Goal: Task Accomplishment & Management: Manage account settings

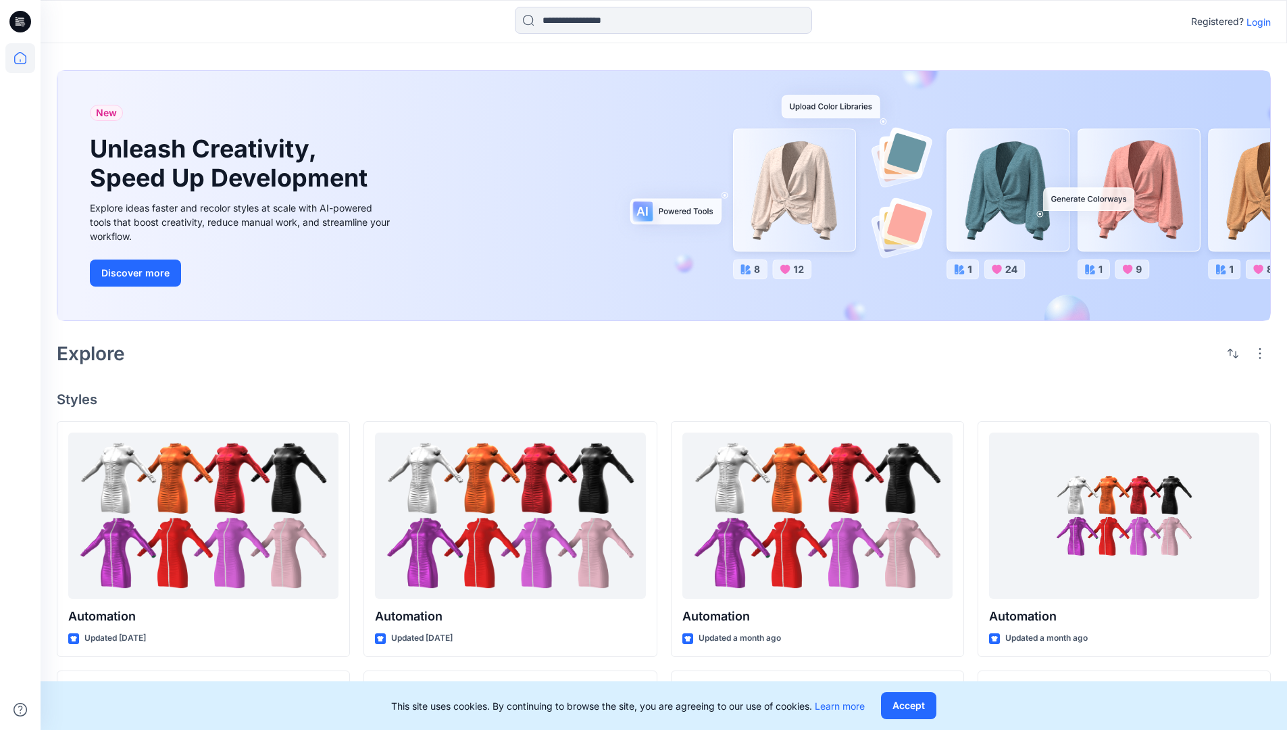
click at [1255, 22] on p "Login" at bounding box center [1258, 22] width 24 height 14
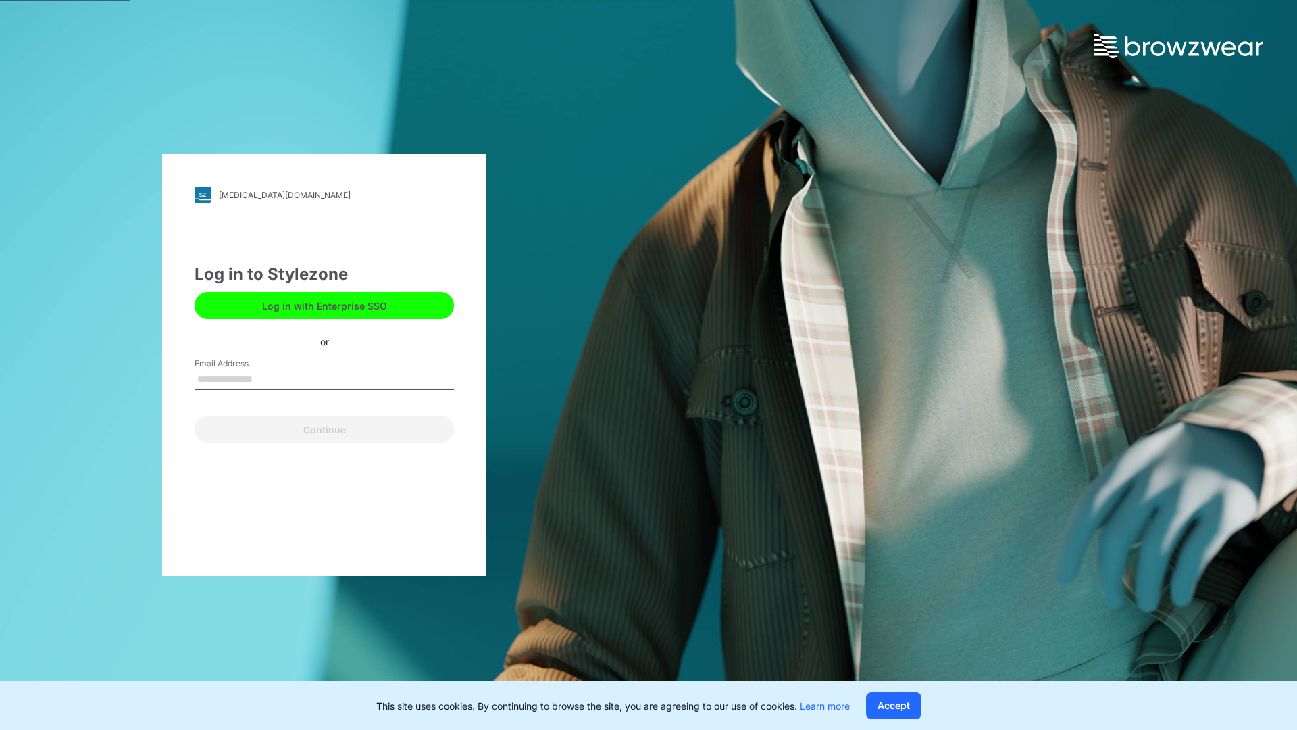
click at [267, 378] on input "Email Address" at bounding box center [324, 380] width 259 height 20
type input "**********"
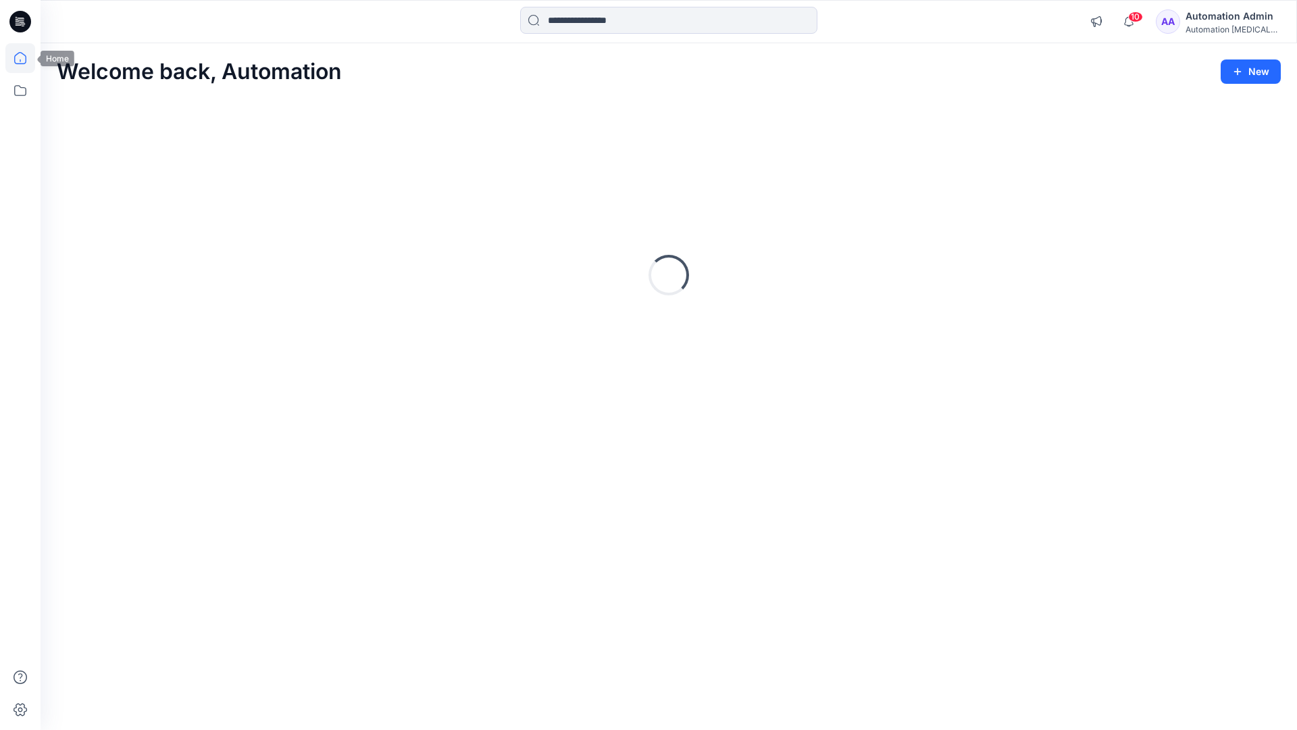
click at [26, 58] on icon at bounding box center [20, 58] width 12 height 12
click at [1215, 20] on div "Automation Admin" at bounding box center [1233, 16] width 95 height 16
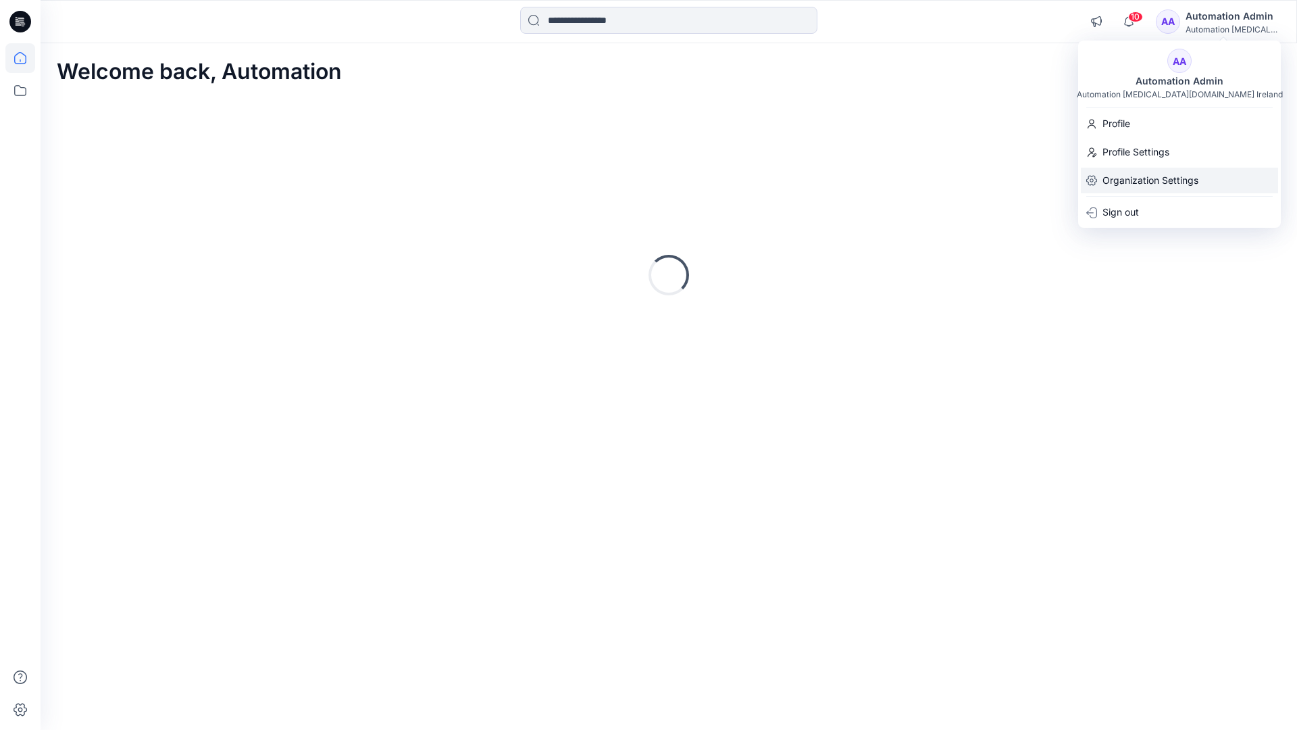
click at [1127, 187] on p "Organization Settings" at bounding box center [1150, 181] width 96 height 26
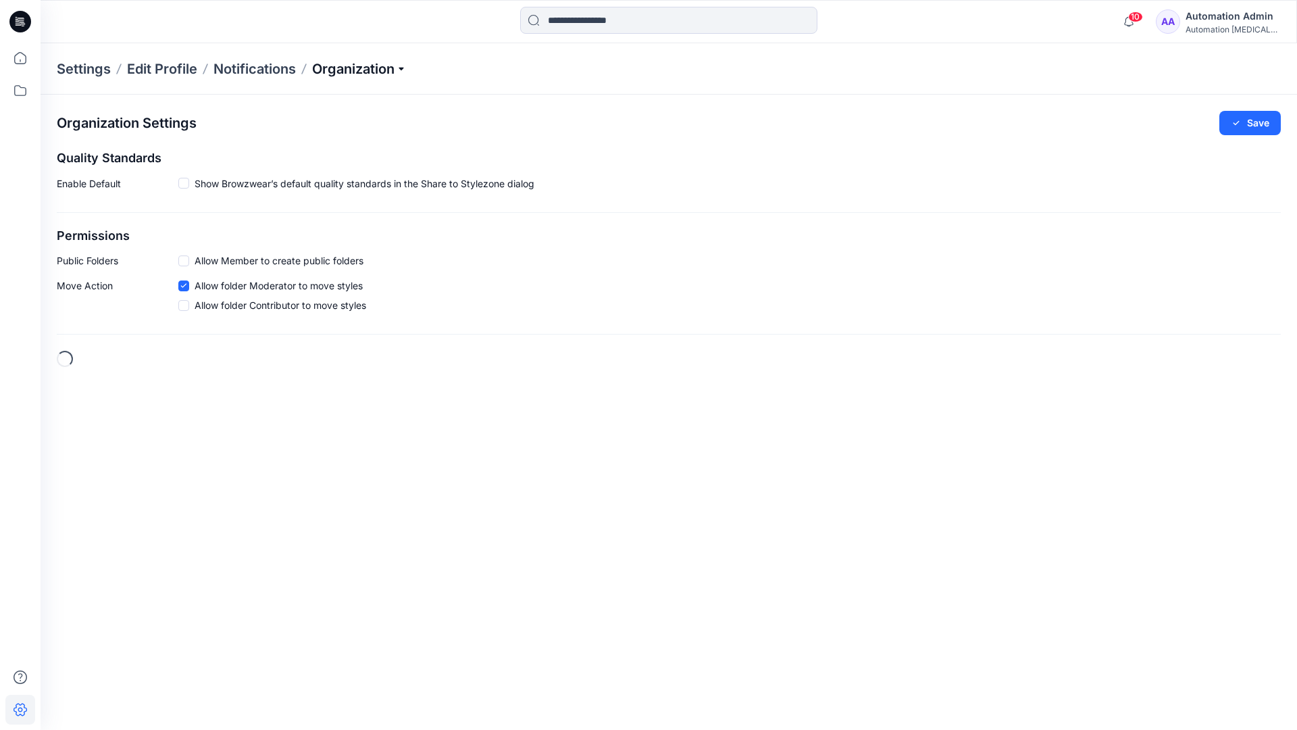
click at [388, 68] on p "Organization" at bounding box center [359, 68] width 95 height 19
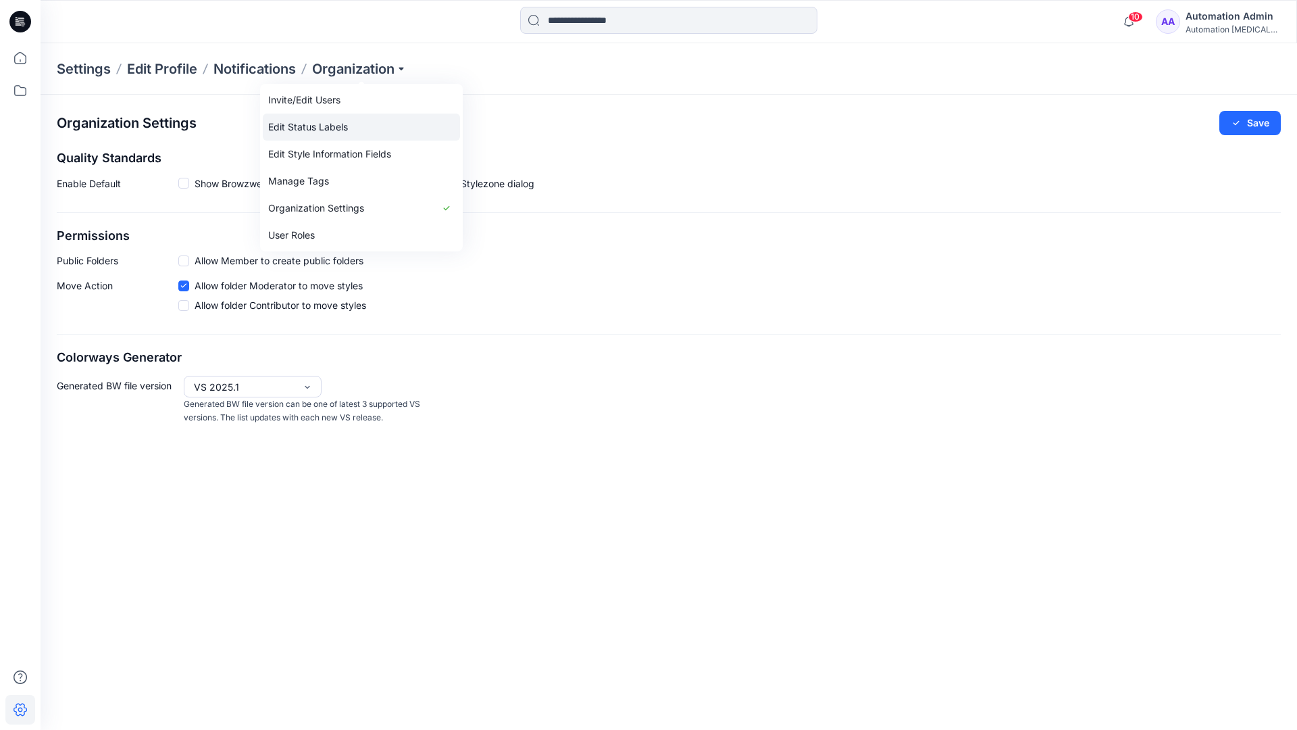
click at [332, 126] on link "Edit Status Labels" at bounding box center [361, 126] width 197 height 27
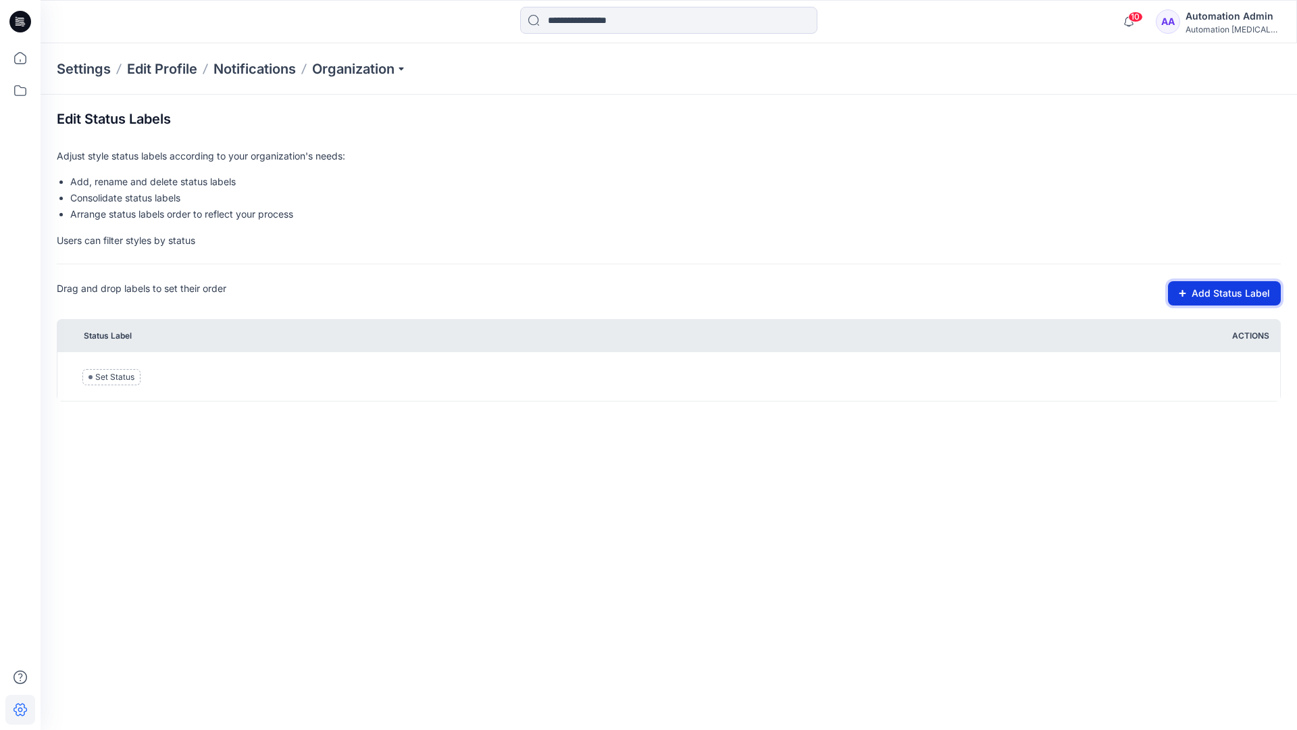
click at [1211, 295] on button "Add Status Label" at bounding box center [1224, 293] width 113 height 24
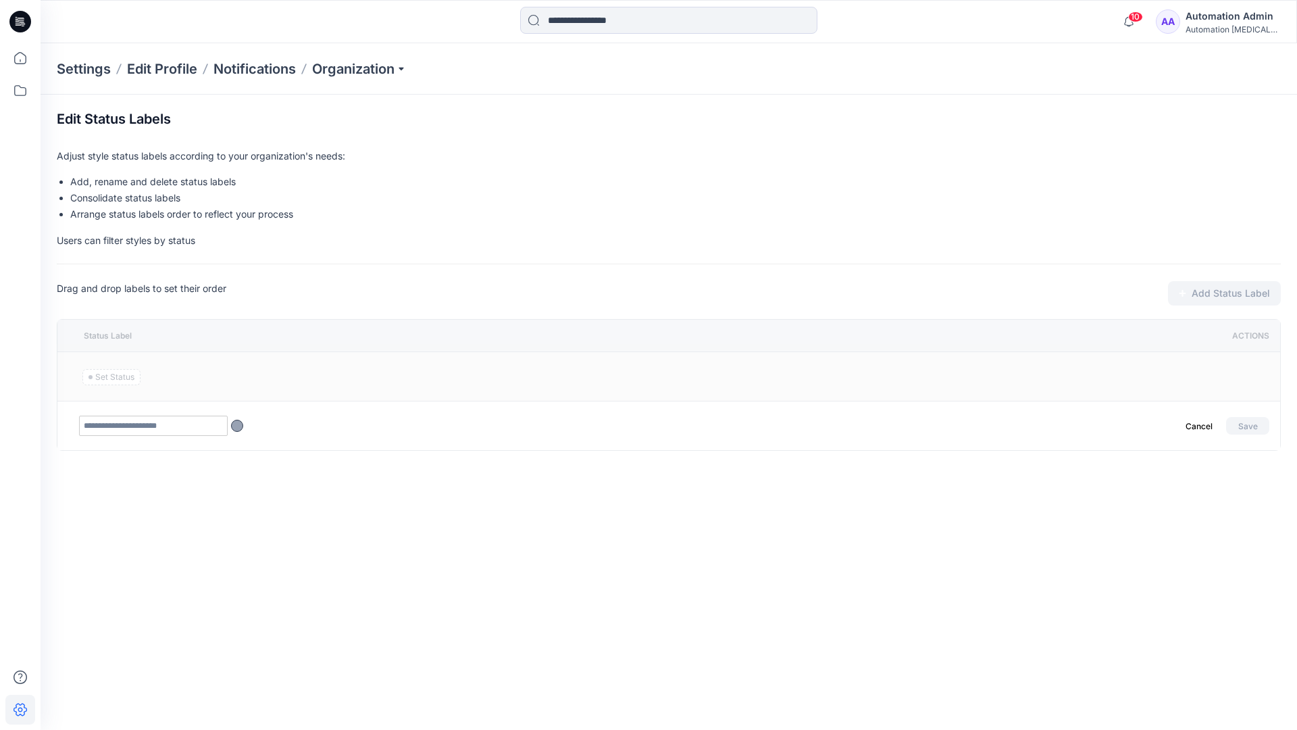
click at [180, 428] on input "text" at bounding box center [153, 425] width 149 height 20
type input "********"
click at [1242, 422] on button "Save" at bounding box center [1247, 426] width 43 height 18
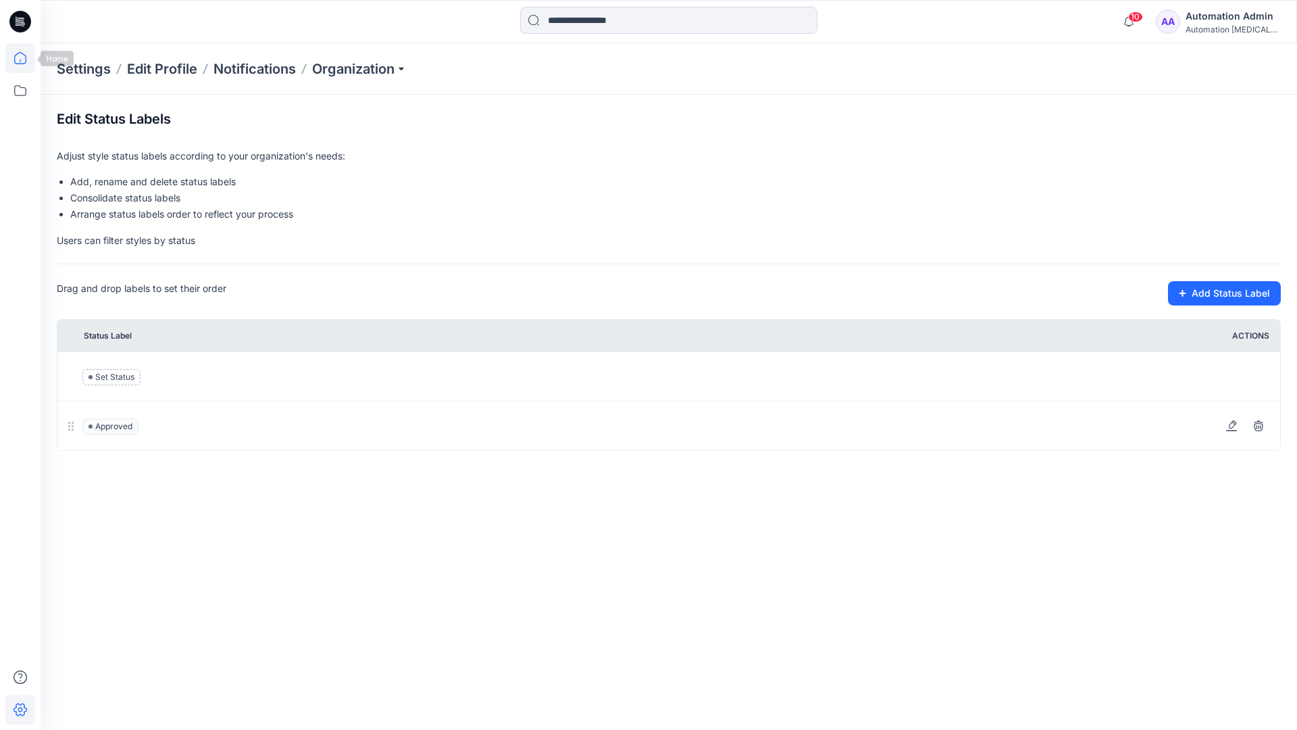
click at [16, 58] on icon at bounding box center [20, 58] width 30 height 30
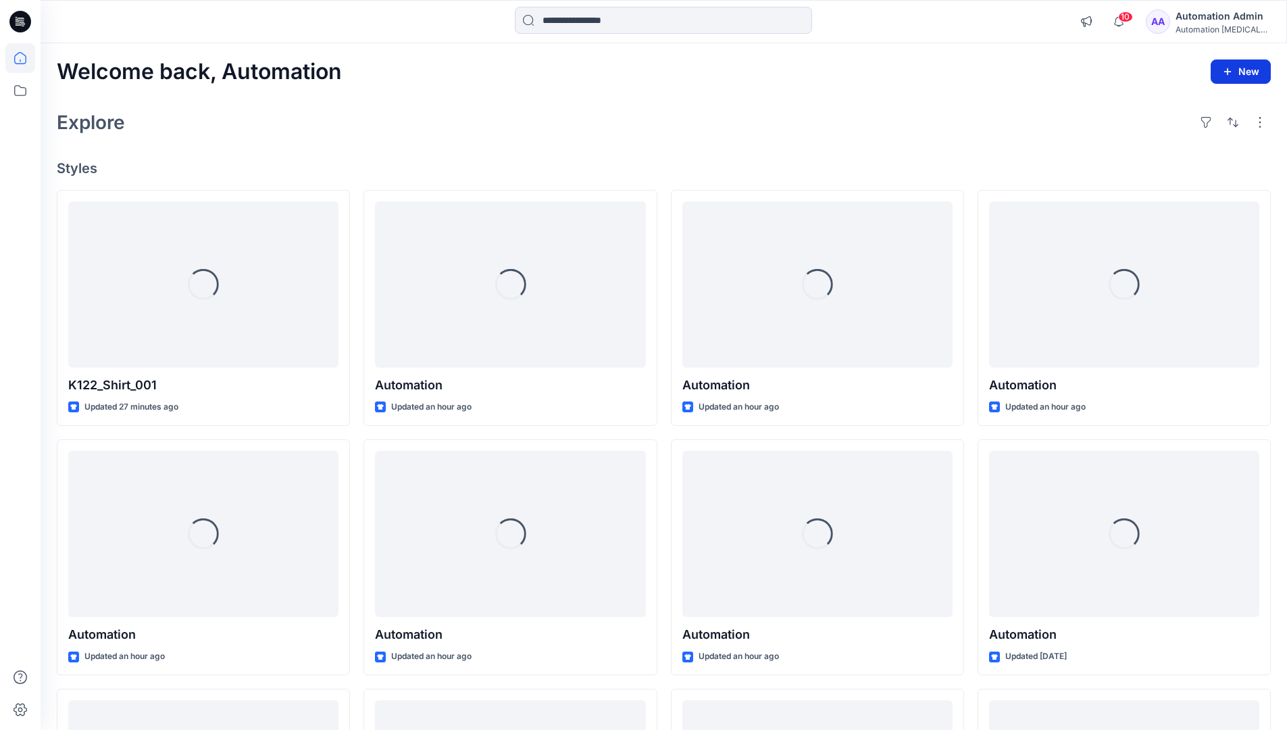
click at [1235, 76] on button "New" at bounding box center [1241, 71] width 60 height 24
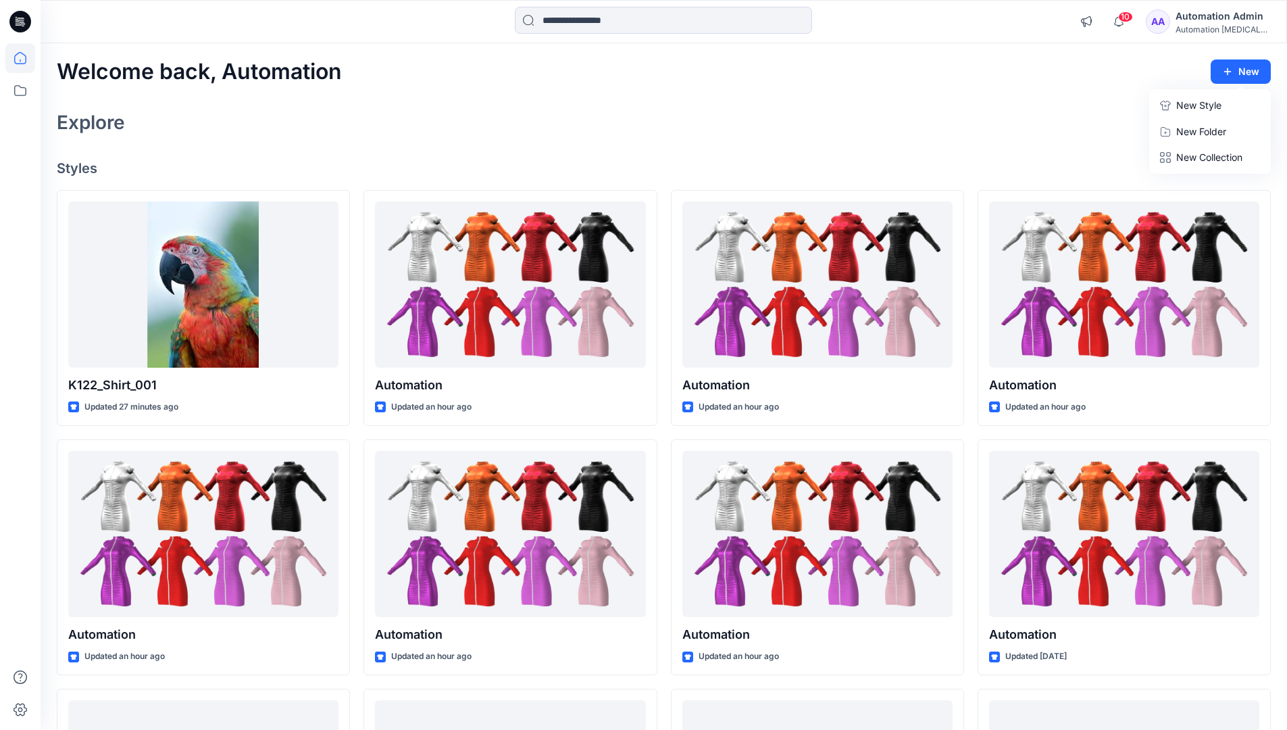
click at [1203, 105] on p "New Style" at bounding box center [1198, 105] width 45 height 16
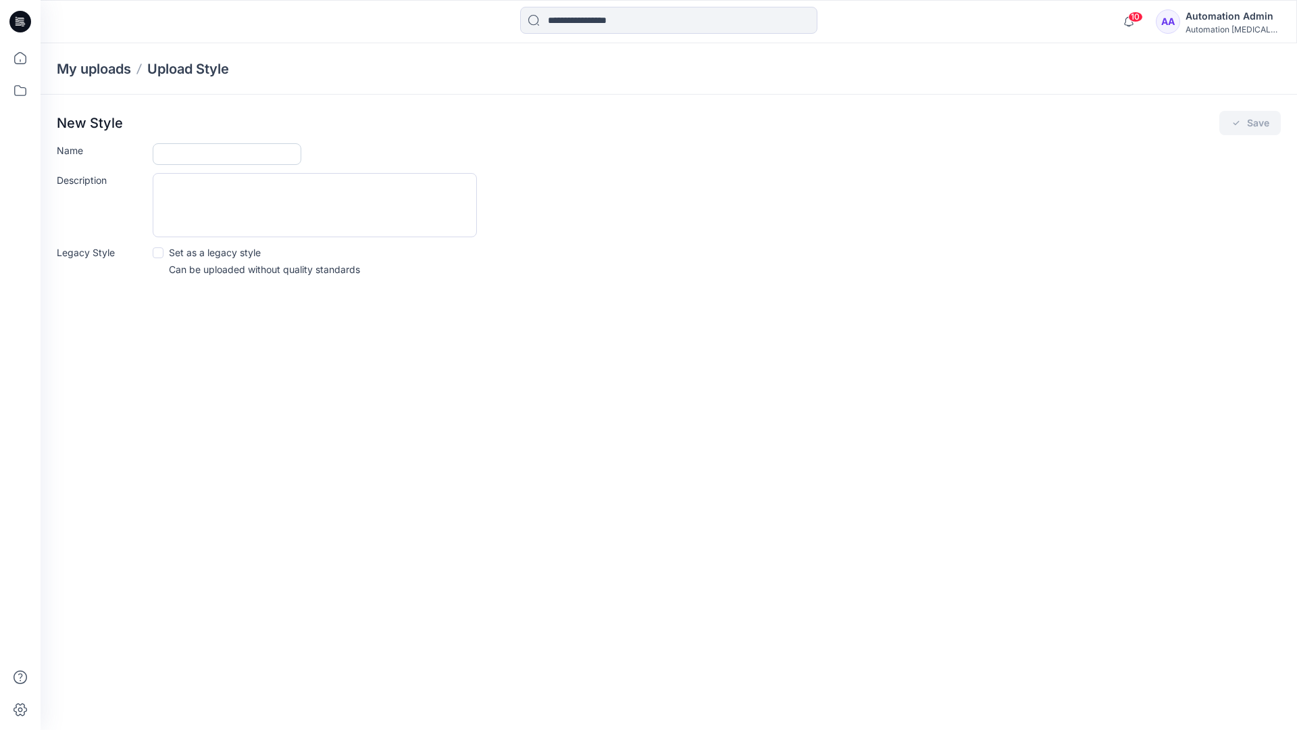
click at [213, 153] on input "Name" at bounding box center [227, 154] width 149 height 22
type input "**********"
click at [595, 204] on div "Description" at bounding box center [669, 205] width 1224 height 64
click at [1236, 127] on icon "submit" at bounding box center [1236, 123] width 11 height 11
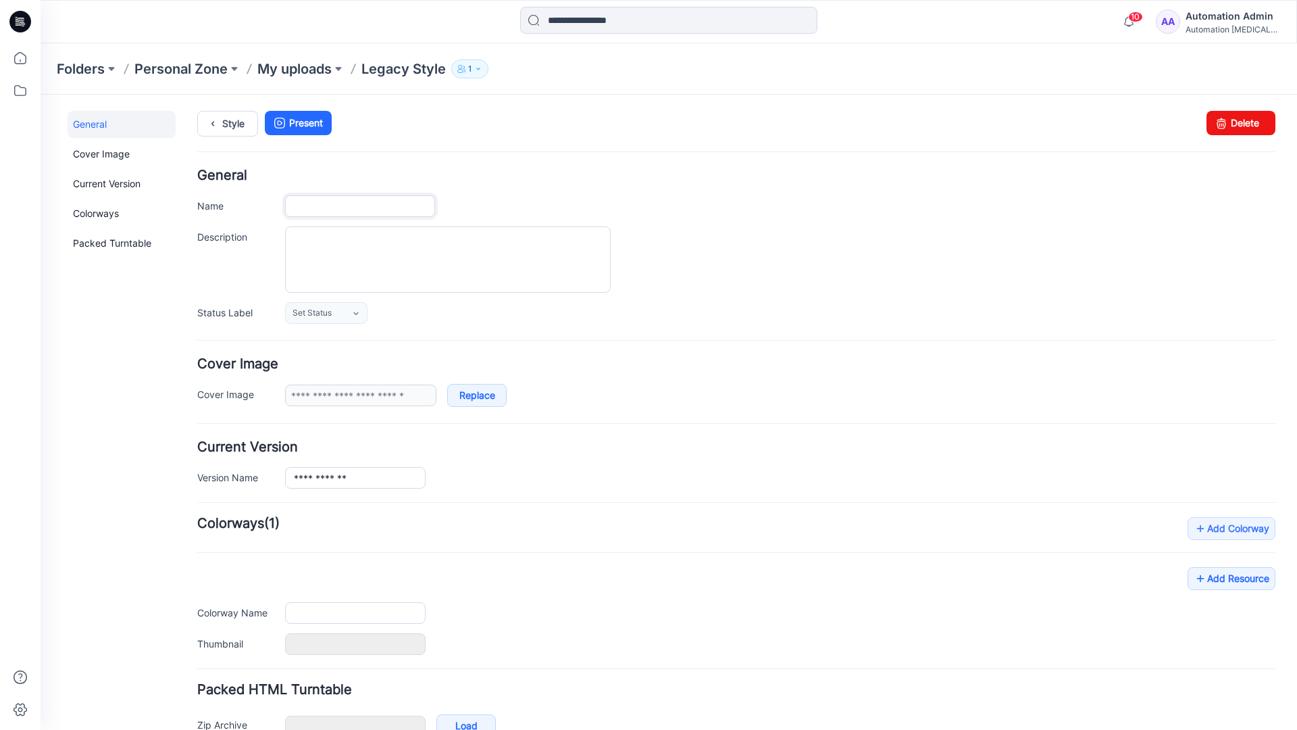
click at [376, 206] on input "Name" at bounding box center [360, 206] width 150 height 22
type input "**********"
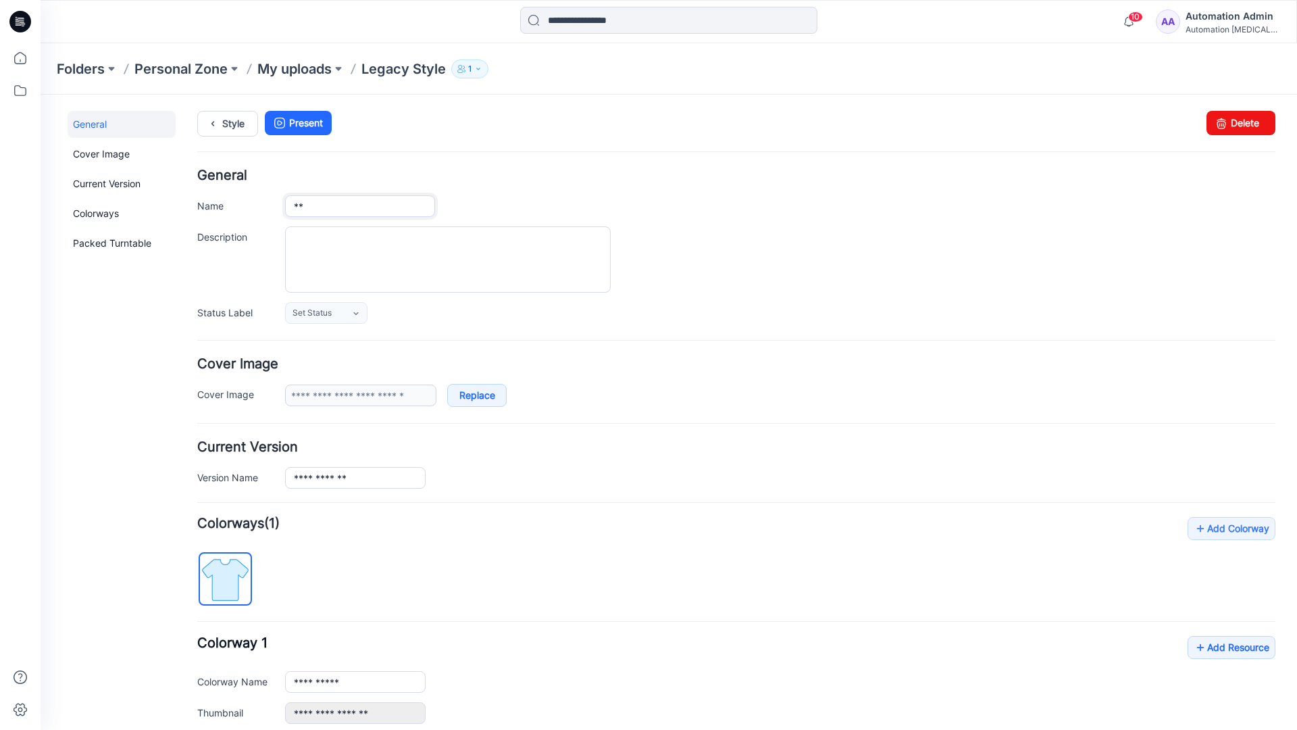
type input "*"
type input "**********"
click at [366, 243] on textarea "Description" at bounding box center [448, 259] width 326 height 66
type textarea "**********"
click at [357, 313] on icon at bounding box center [355, 313] width 5 height 3
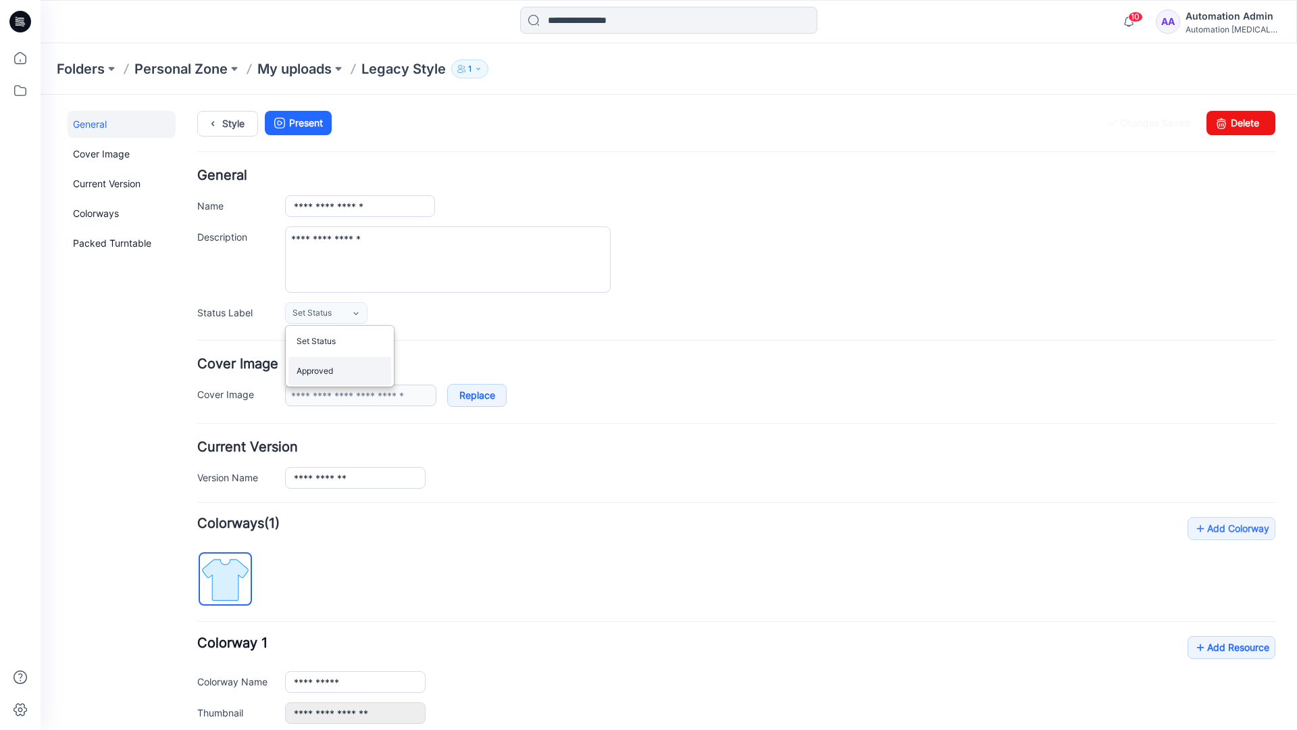
click at [334, 378] on link "Approved" at bounding box center [339, 371] width 103 height 28
click at [1233, 122] on link "Delete" at bounding box center [1241, 123] width 69 height 24
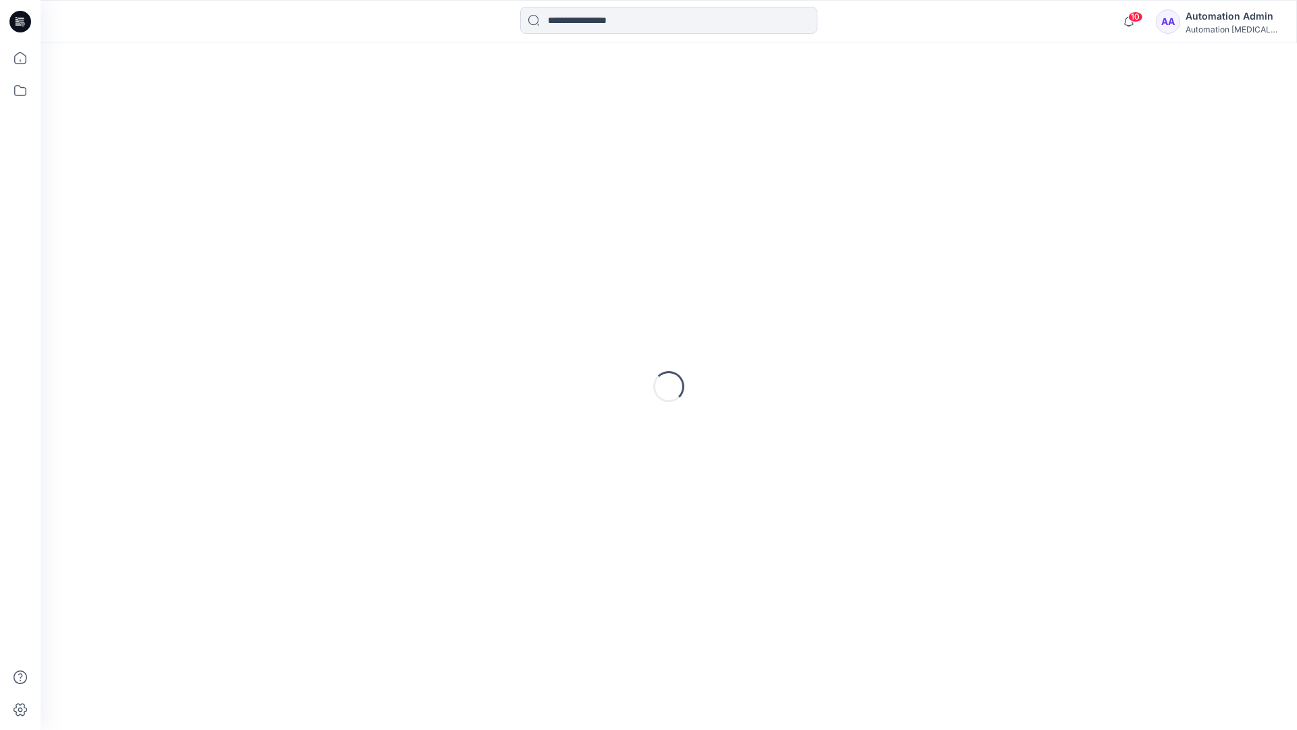
click at [1221, 23] on div "Automation Admin" at bounding box center [1233, 16] width 95 height 16
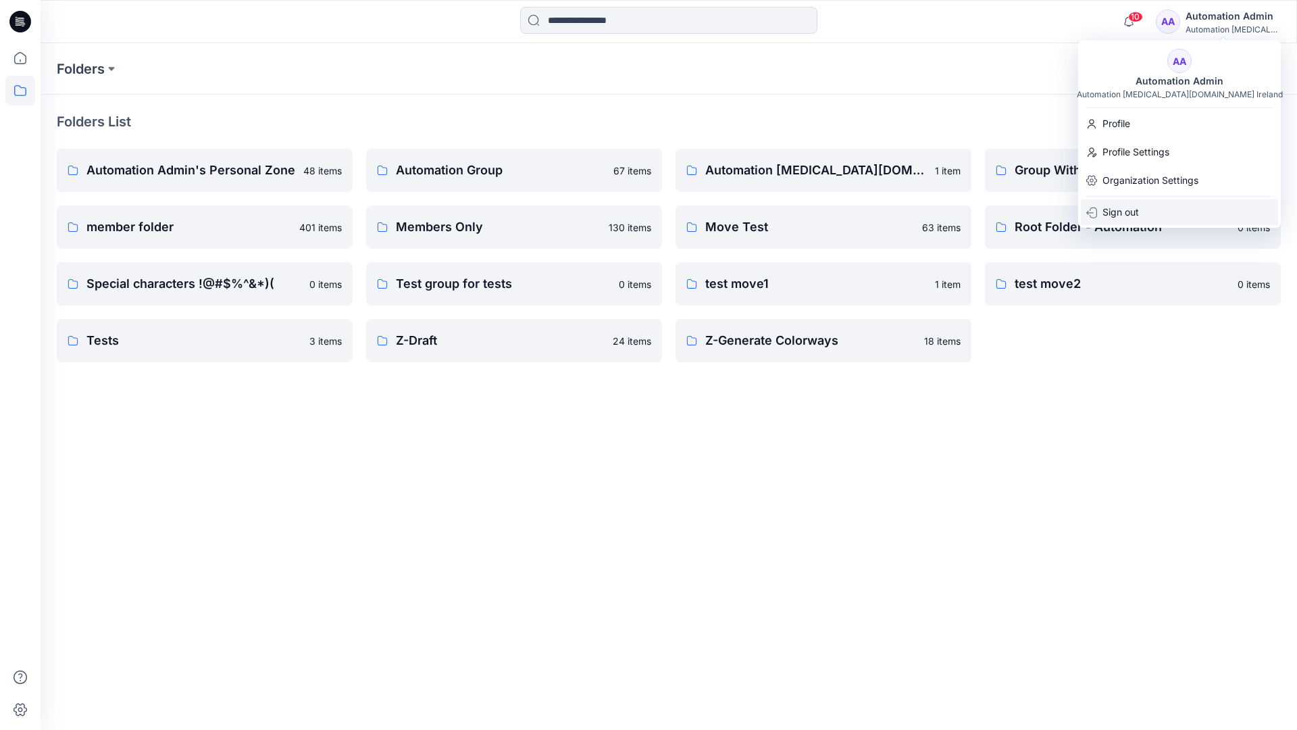
click at [1136, 211] on p "Sign out" at bounding box center [1120, 212] width 36 height 26
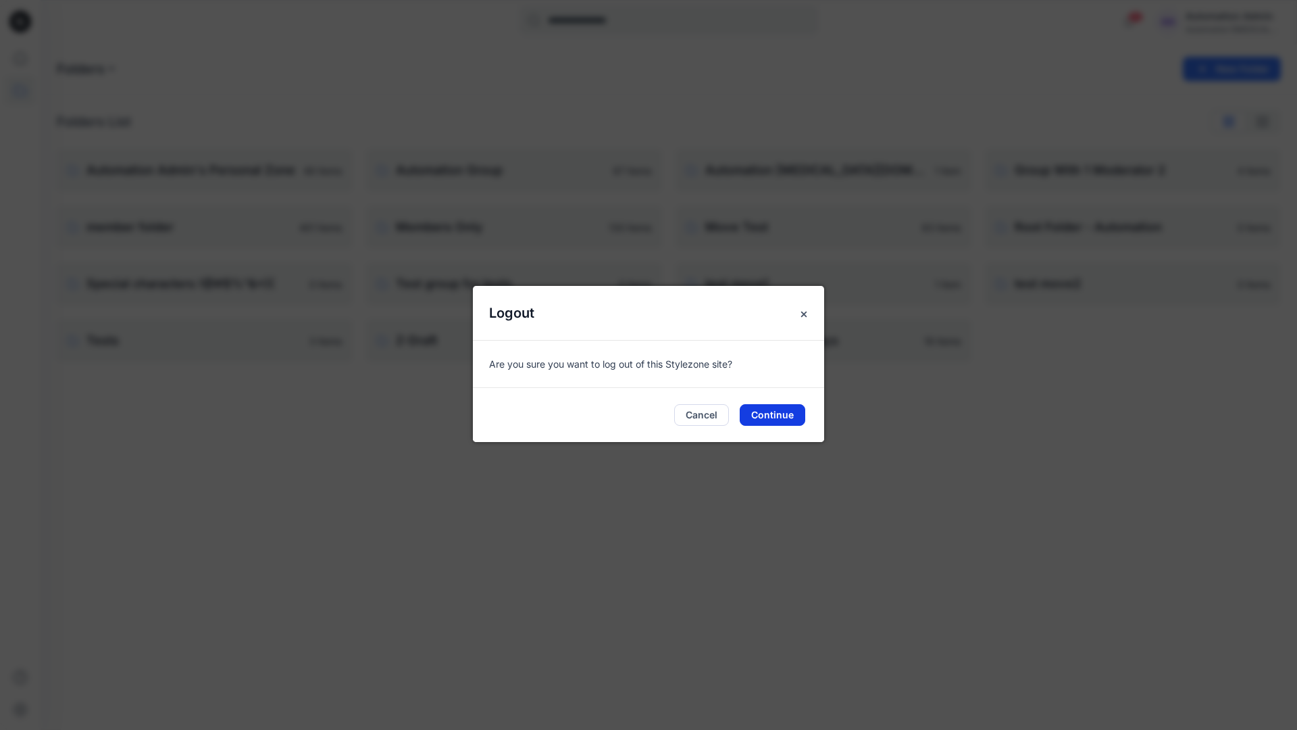
click at [780, 413] on button "Continue" at bounding box center [773, 415] width 66 height 22
